Goal: Task Accomplishment & Management: Manage account settings

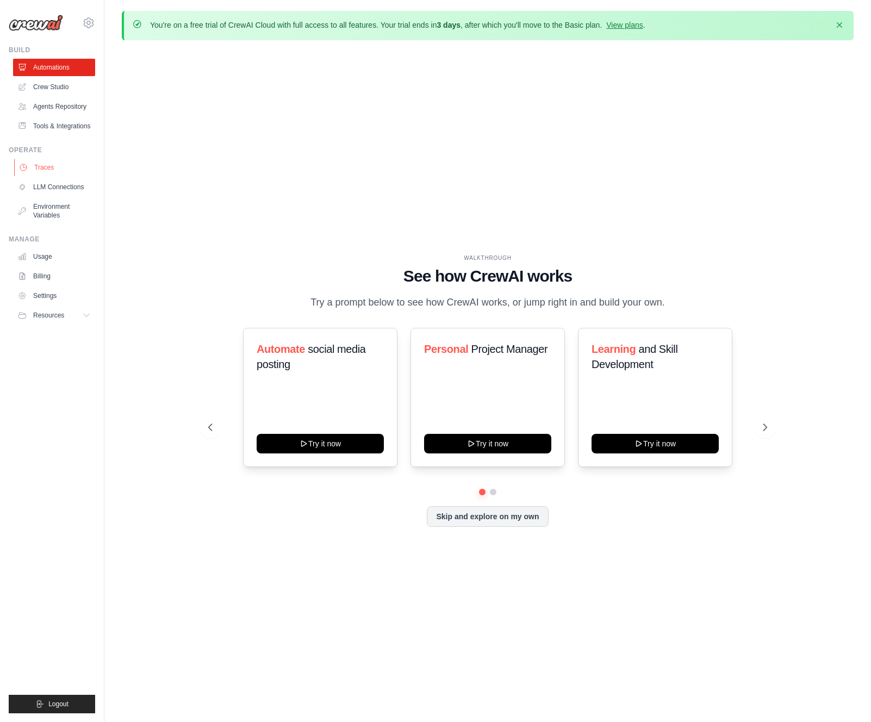
click at [28, 166] on link "Traces" at bounding box center [55, 167] width 82 height 17
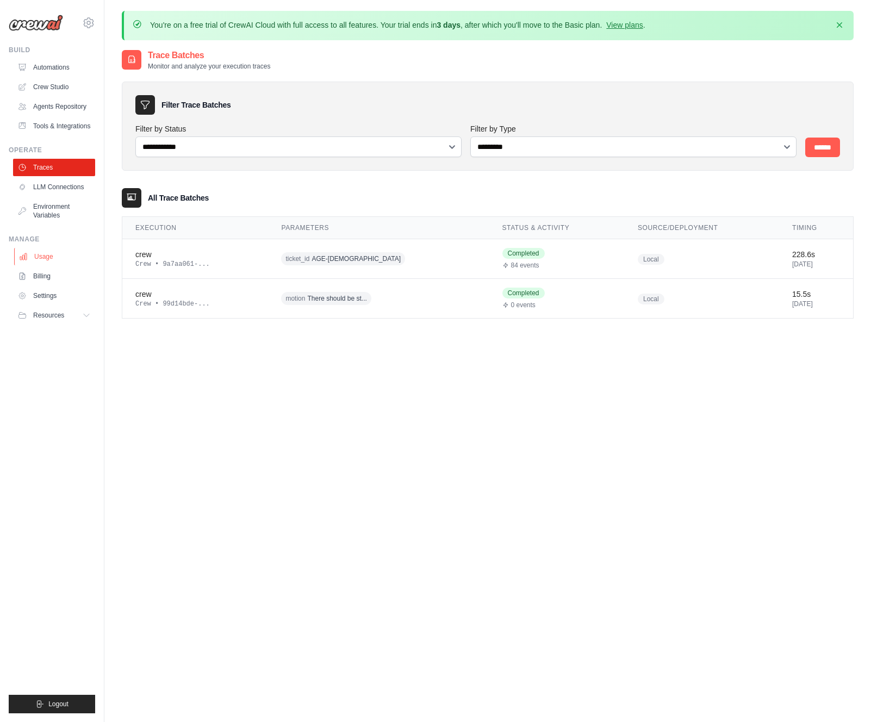
click at [32, 259] on link "Usage" at bounding box center [55, 256] width 82 height 17
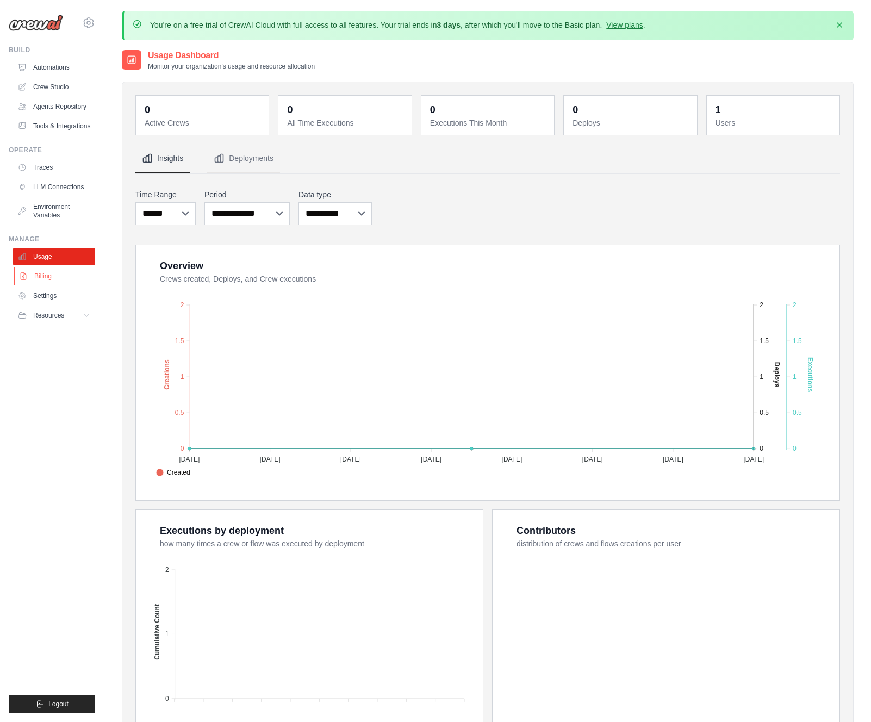
click at [33, 273] on link "Billing" at bounding box center [55, 276] width 82 height 17
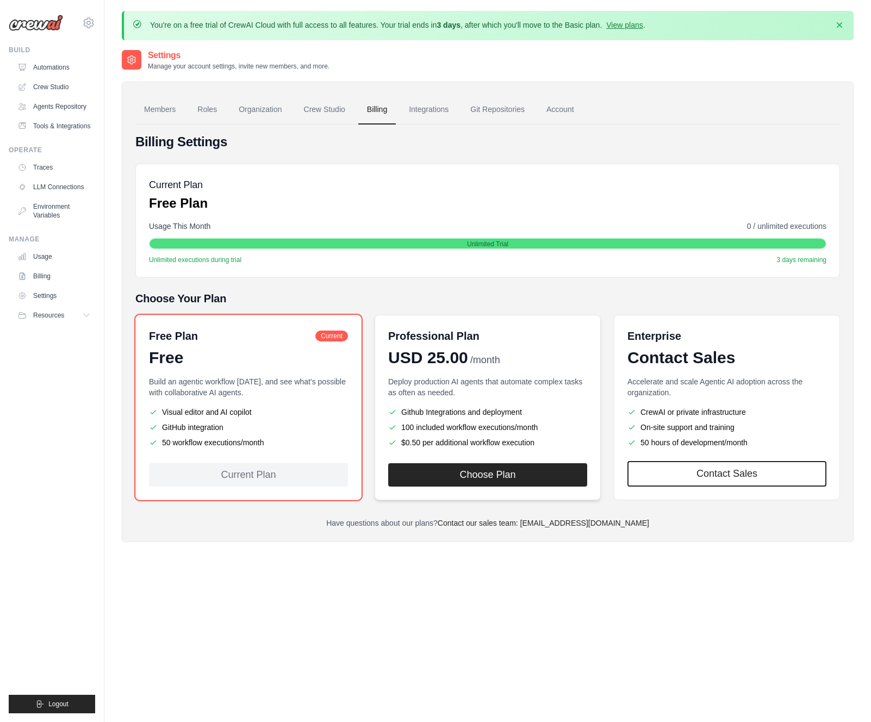
click at [449, 351] on span "USD 25.00" at bounding box center [428, 358] width 80 height 20
click at [56, 170] on link "Traces" at bounding box center [55, 167] width 82 height 17
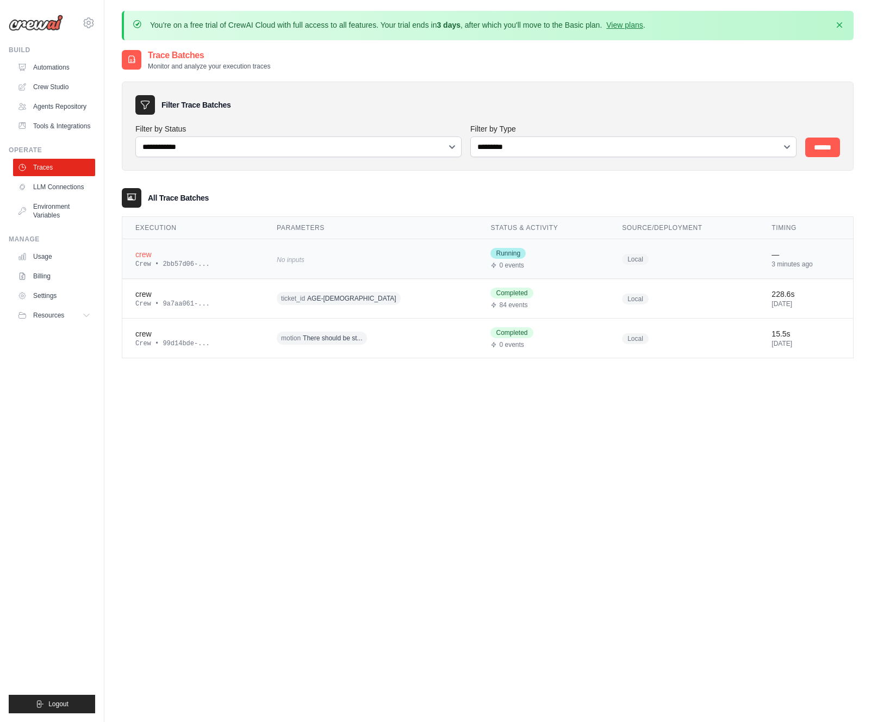
click at [157, 249] on div "crew" at bounding box center [192, 254] width 115 height 11
click at [327, 250] on td "No inputs" at bounding box center [369, 259] width 213 height 40
